Goal: Information Seeking & Learning: Check status

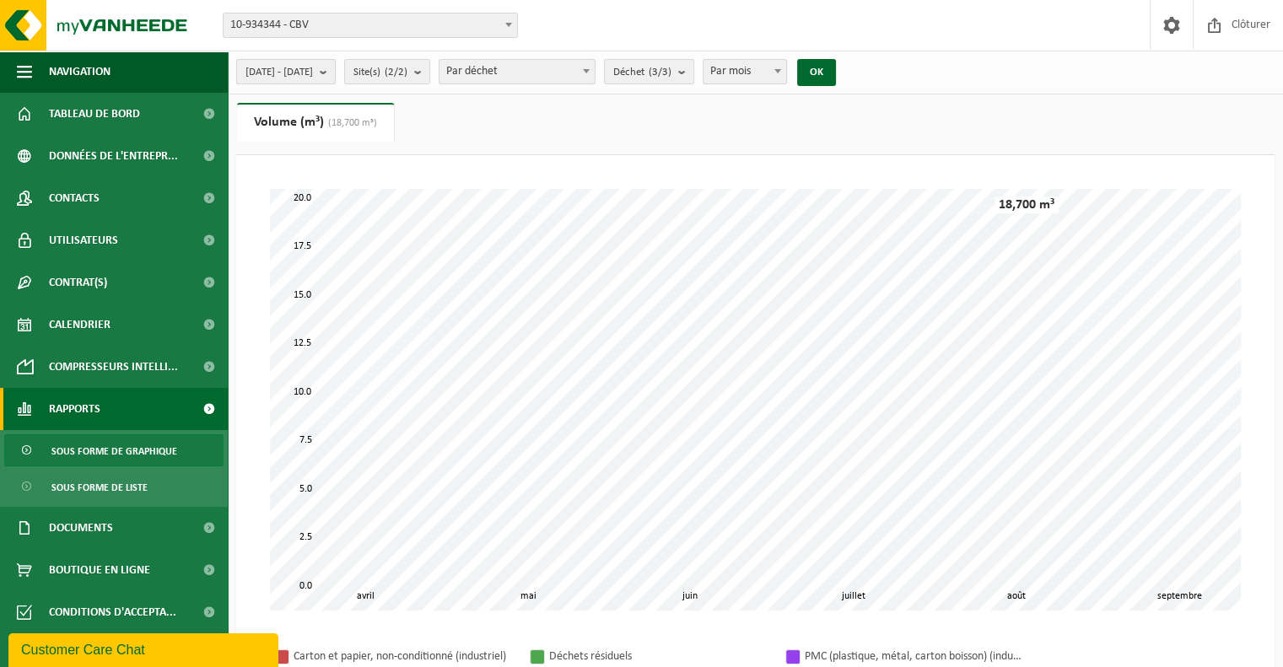
click at [294, 73] on span "[DATE] - [DATE]" at bounding box center [279, 72] width 67 height 25
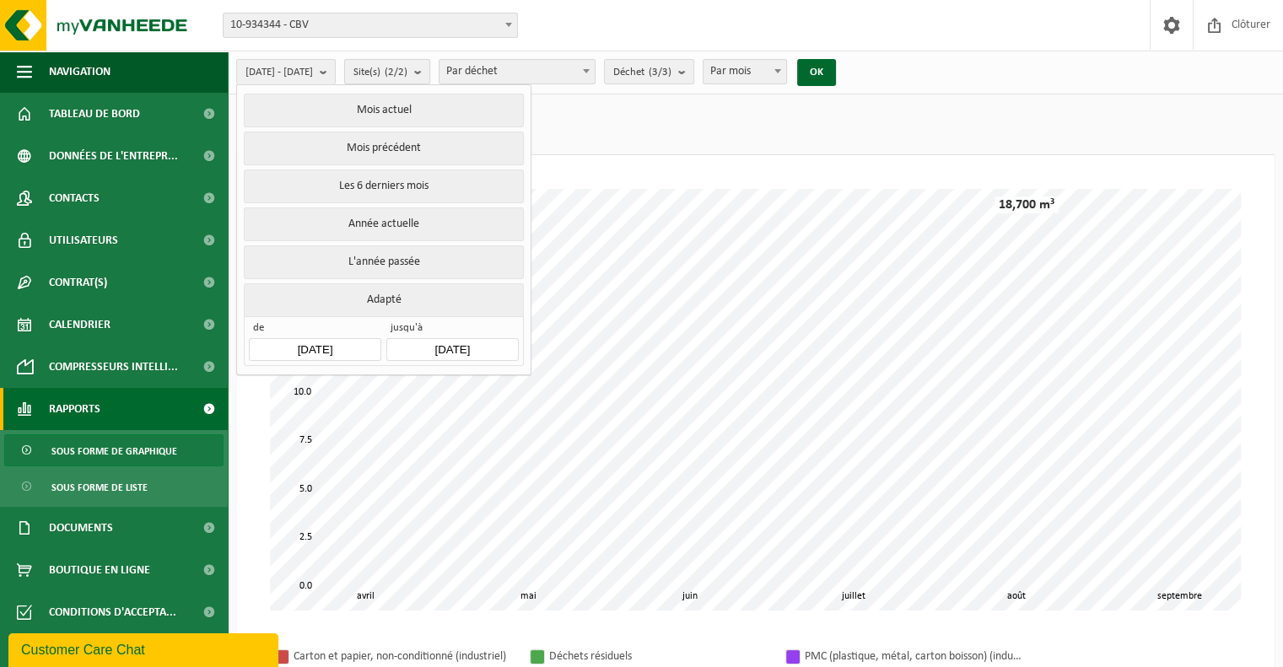
click at [408, 73] on span "Site(s) (2/2)" at bounding box center [381, 72] width 54 height 25
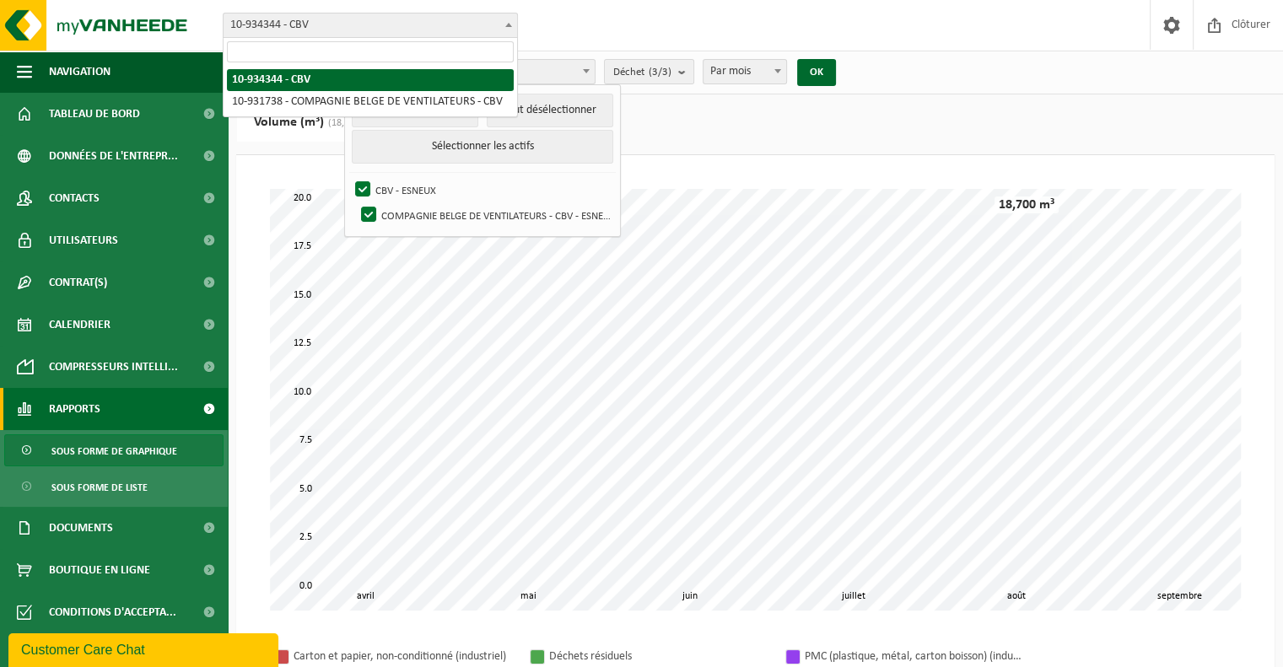
click at [364, 31] on span "10-934344 - CBV" at bounding box center [371, 25] width 294 height 24
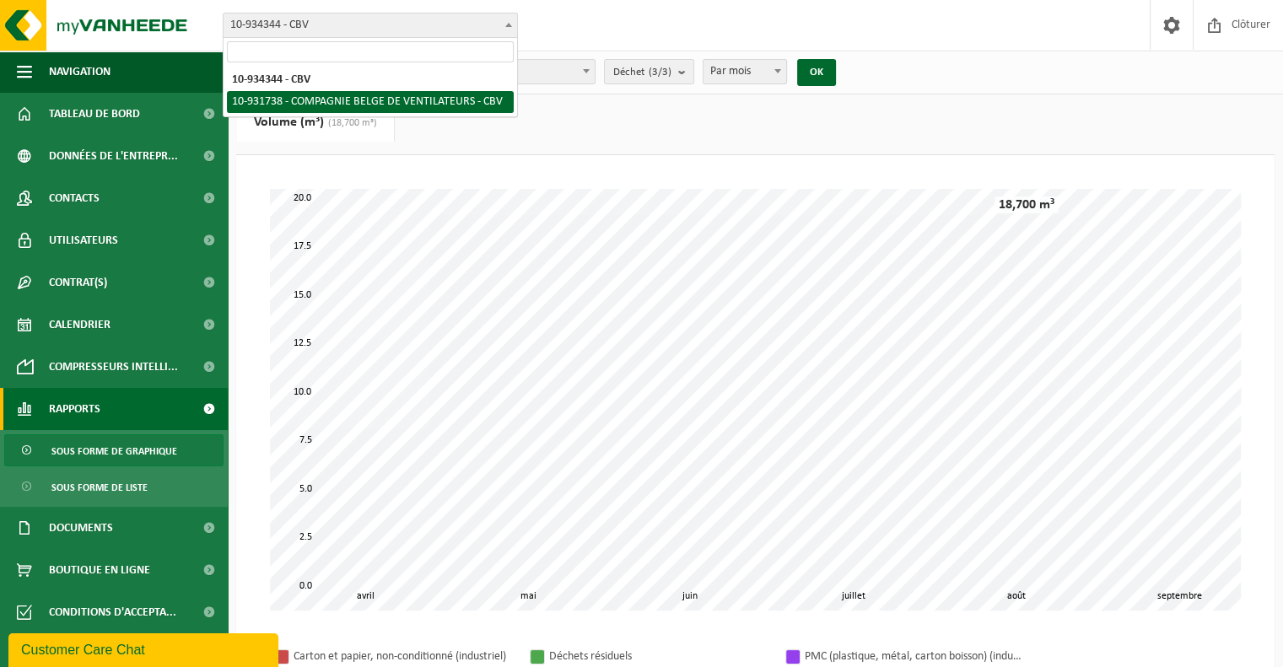
select select "136238"
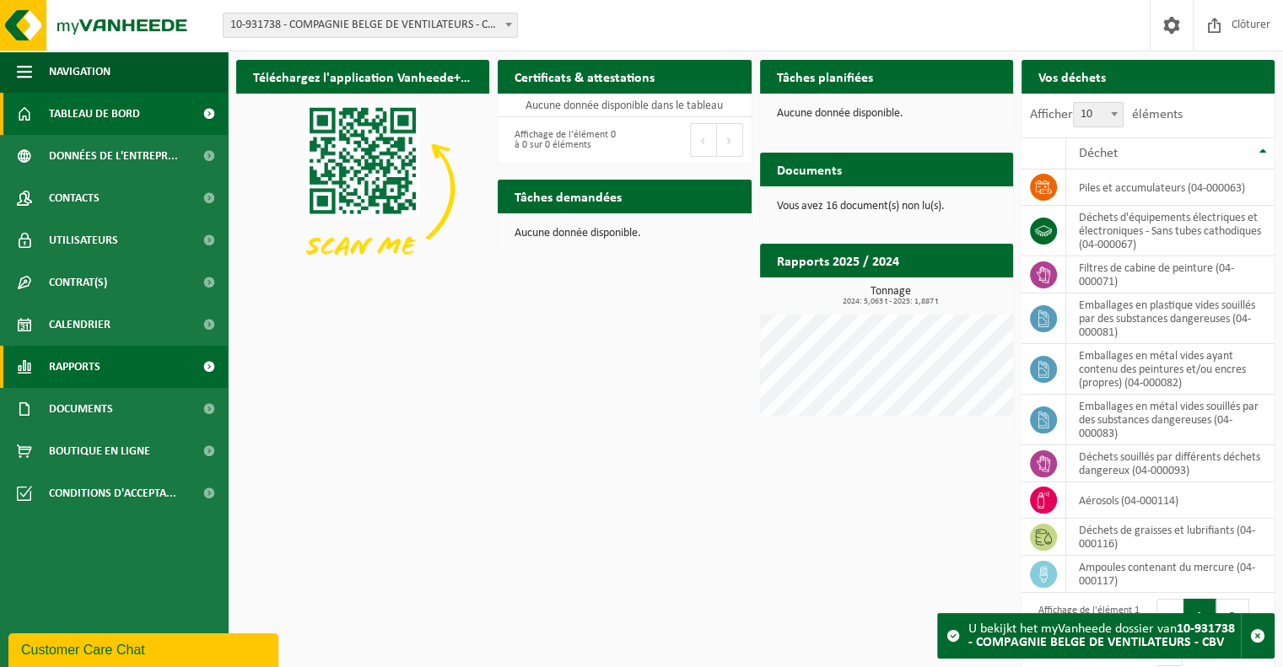
click at [76, 360] on span "Rapports" at bounding box center [74, 367] width 51 height 42
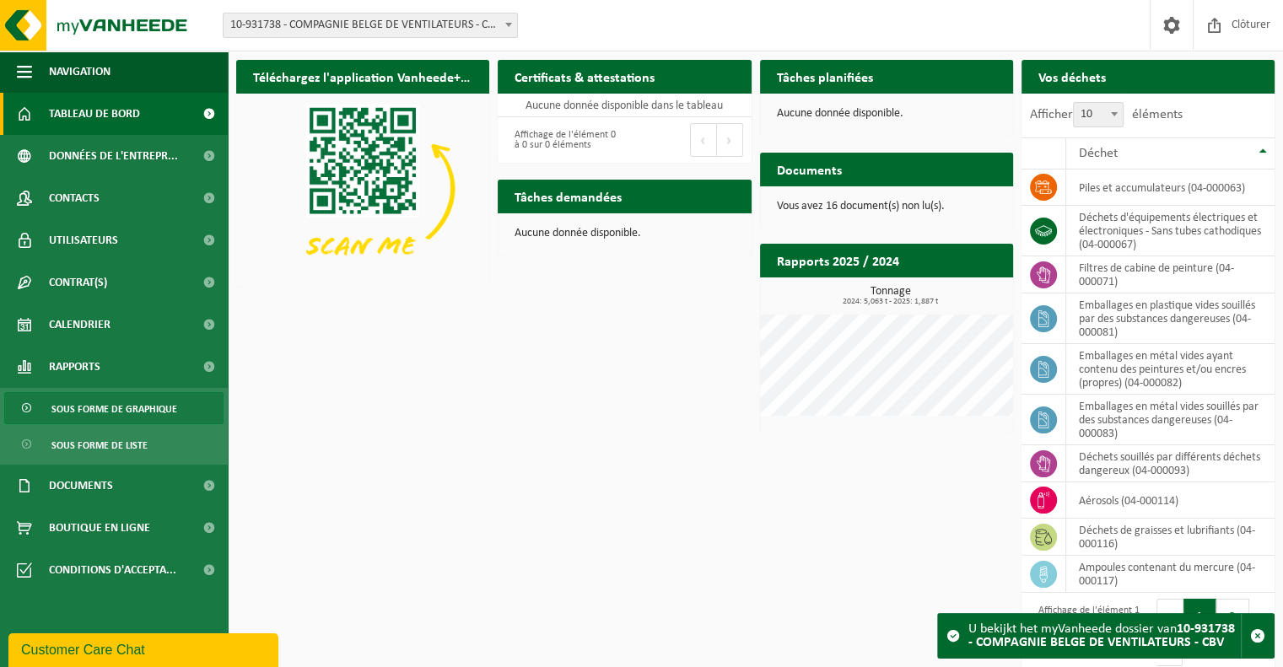
click at [78, 401] on span "Sous forme de graphique" at bounding box center [114, 409] width 126 height 32
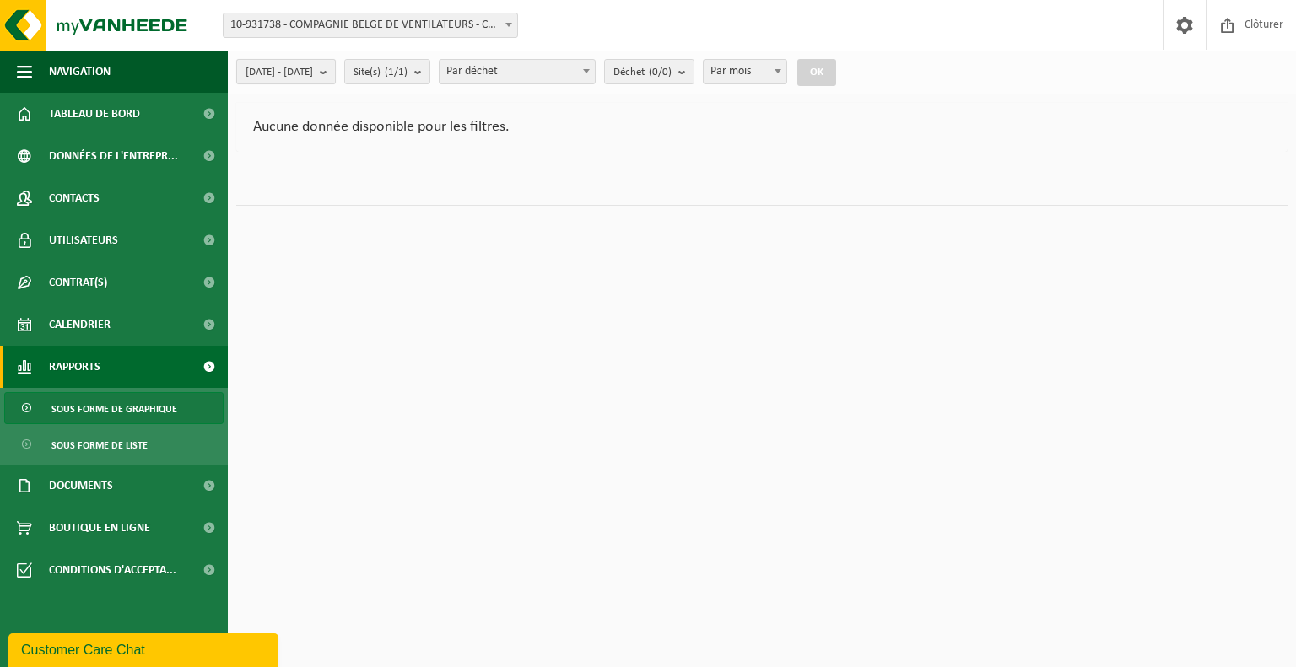
click at [304, 69] on span "[DATE] - [DATE]" at bounding box center [279, 72] width 67 height 25
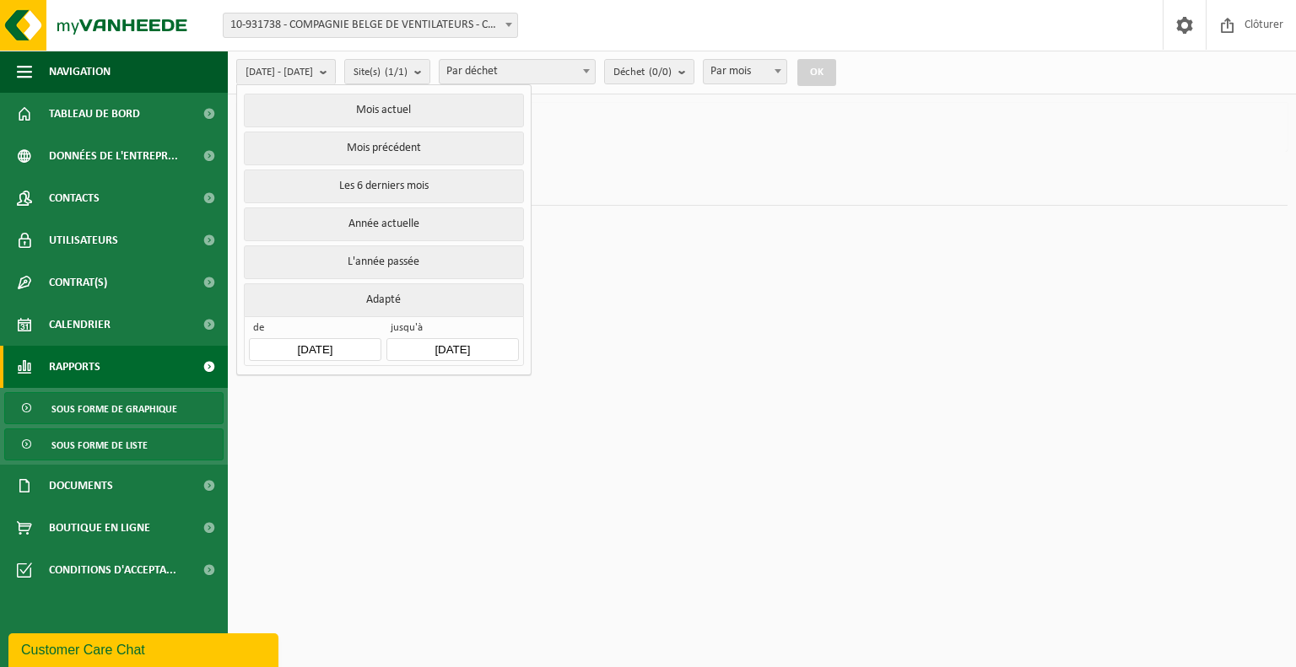
click at [89, 445] on span "Sous forme de liste" at bounding box center [99, 445] width 96 height 32
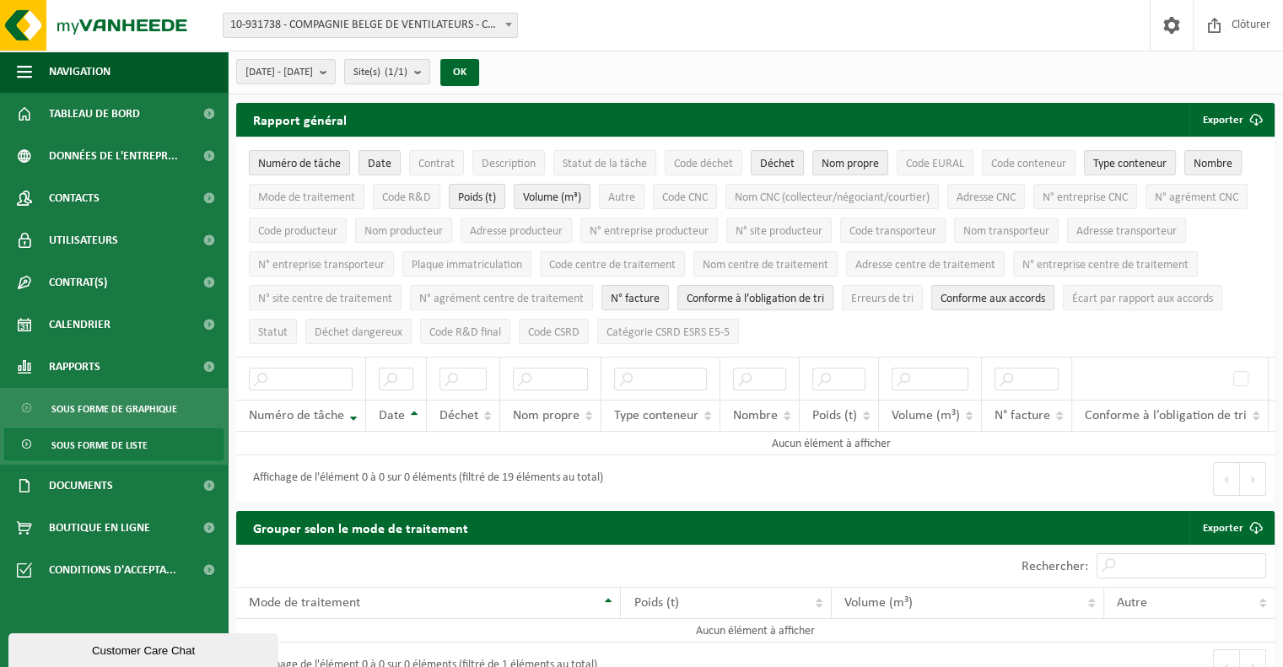
click at [408, 68] on count "(1/1)" at bounding box center [396, 72] width 23 height 11
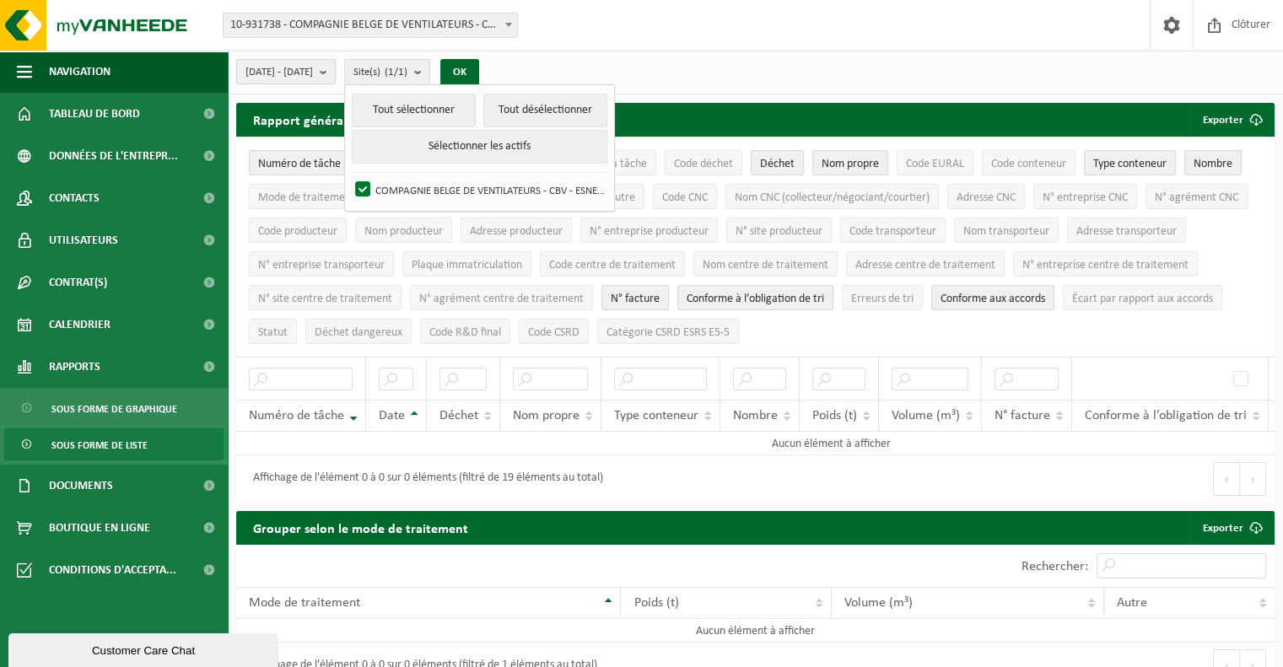
click at [313, 71] on span "[DATE] - [DATE]" at bounding box center [279, 72] width 67 height 25
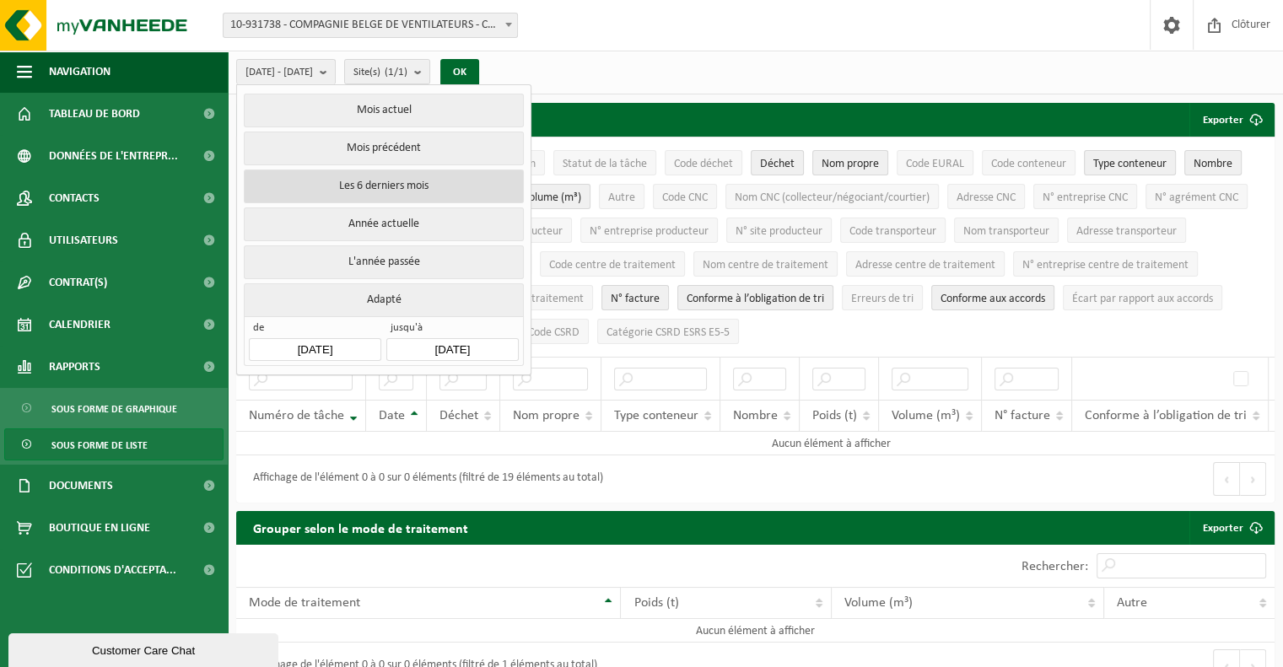
click at [331, 170] on button "Les 6 derniers mois" at bounding box center [383, 187] width 279 height 34
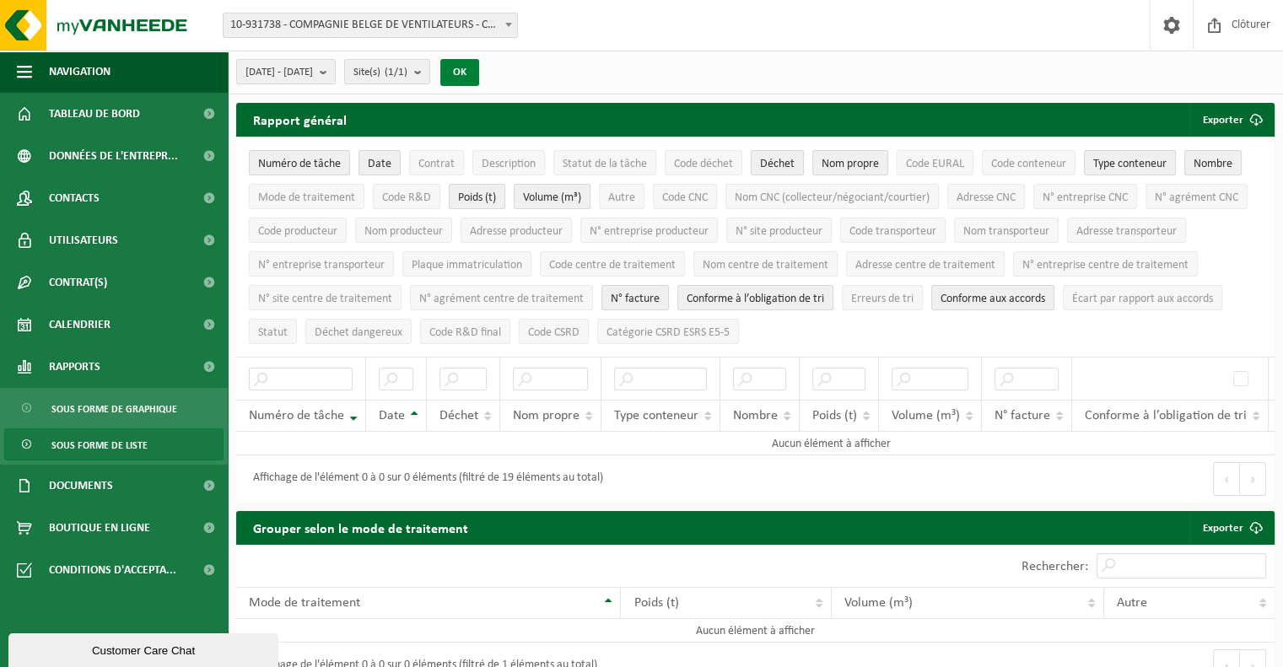
click at [479, 68] on button "OK" at bounding box center [459, 72] width 39 height 27
click at [310, 76] on span "[DATE] - [DATE]" at bounding box center [279, 72] width 67 height 25
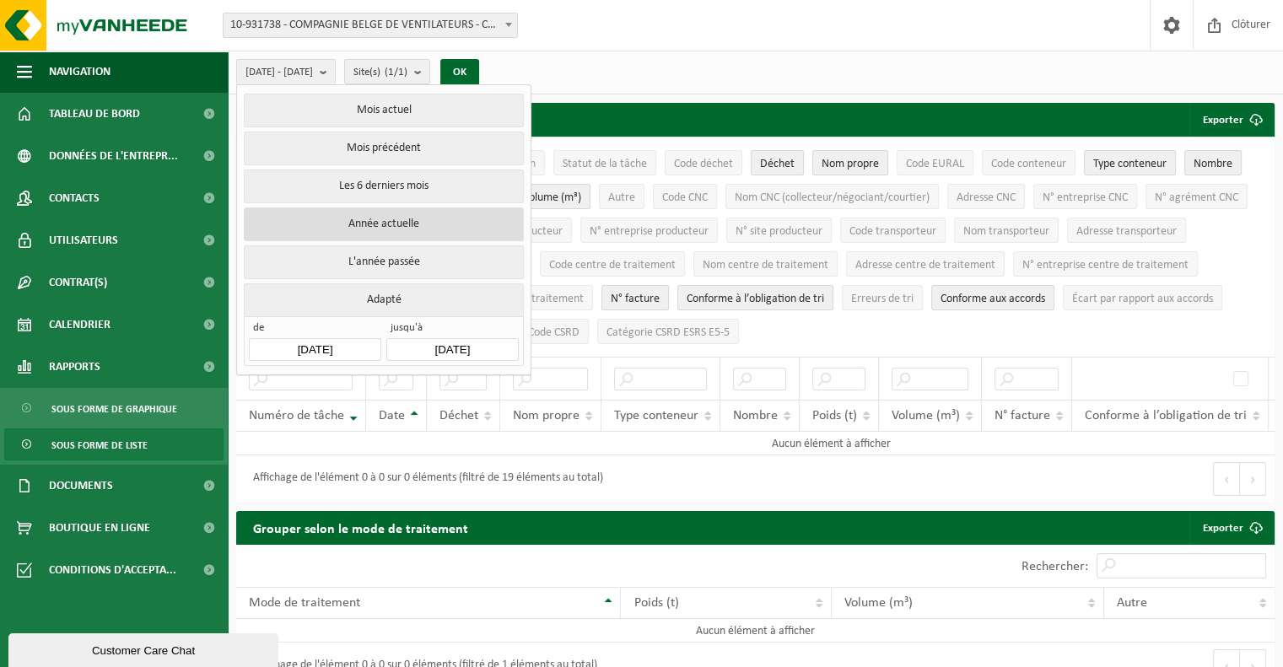
click at [337, 220] on button "Année actuelle" at bounding box center [383, 225] width 279 height 34
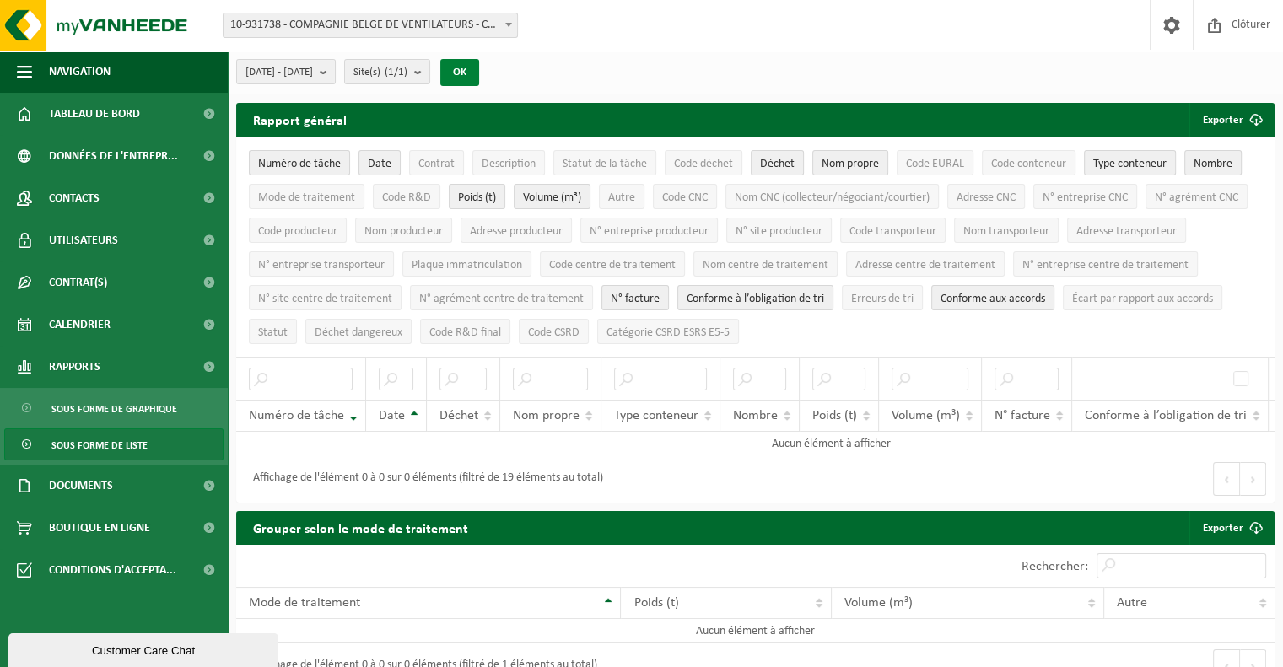
click at [479, 69] on button "OK" at bounding box center [459, 72] width 39 height 27
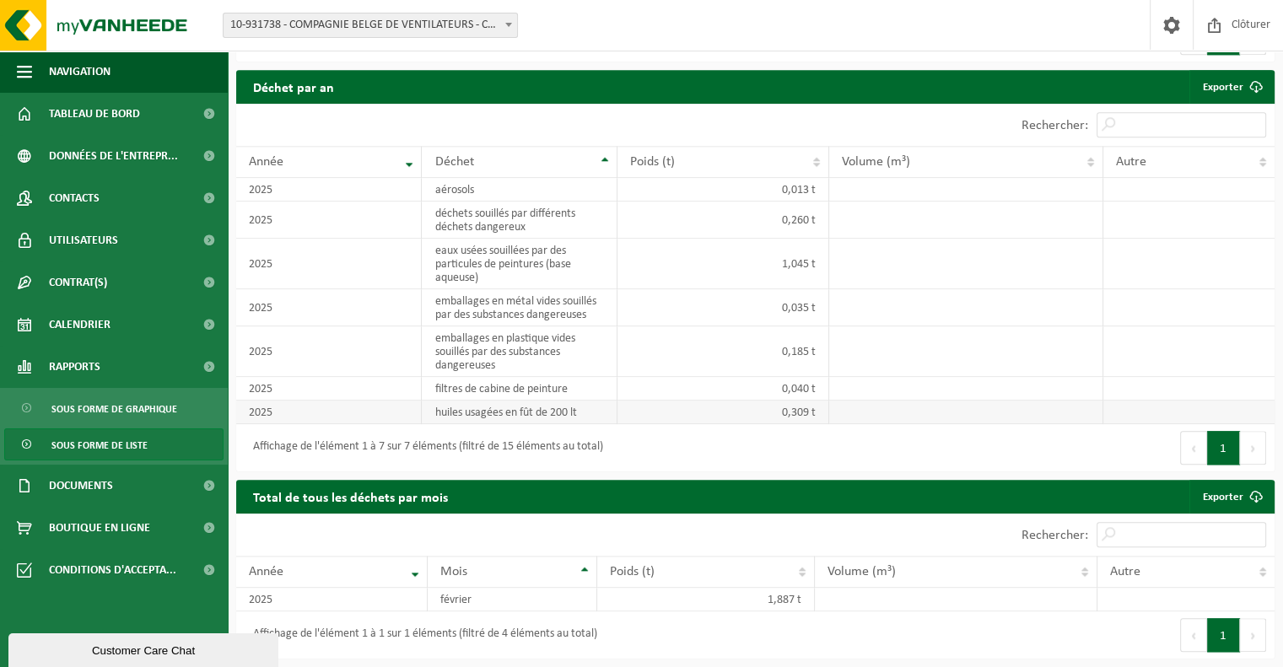
scroll to position [1482, 0]
